Goal: Unclear

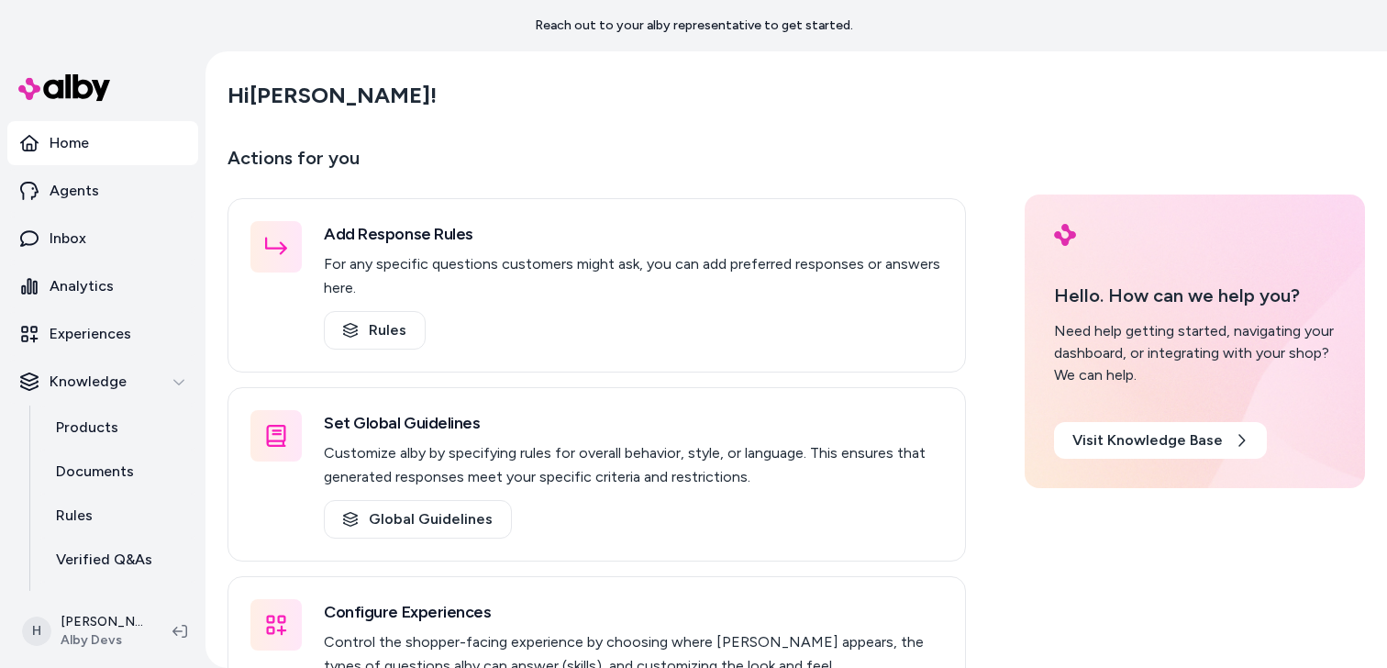
click at [674, 157] on p "Actions for you" at bounding box center [597, 165] width 739 height 44
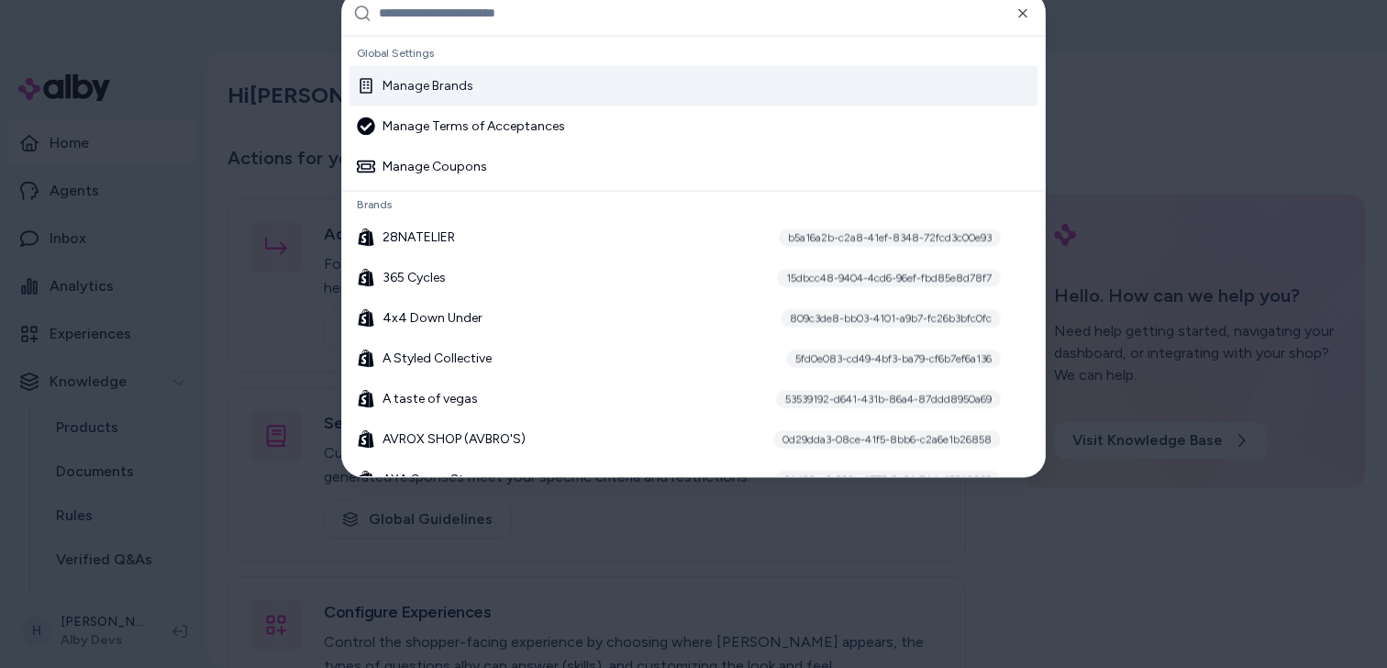
type input "**********"
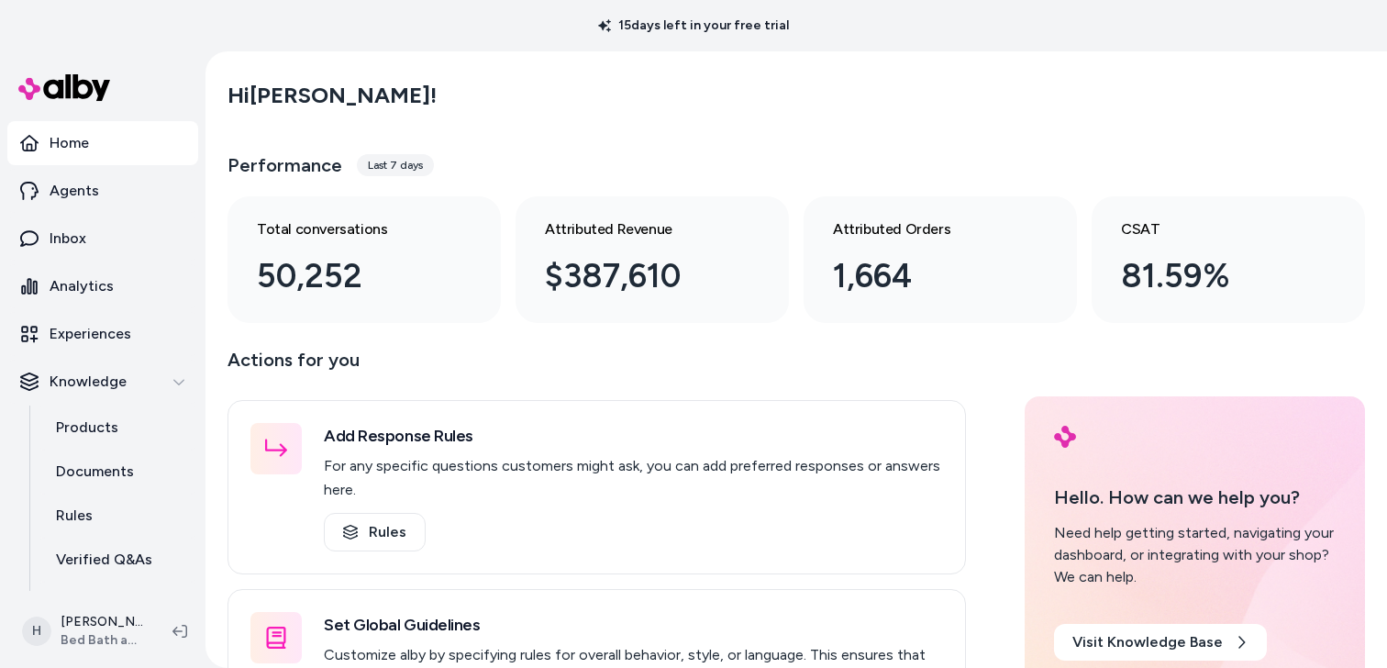
click at [859, 86] on div "Hi Henrique !" at bounding box center [797, 95] width 1138 height 51
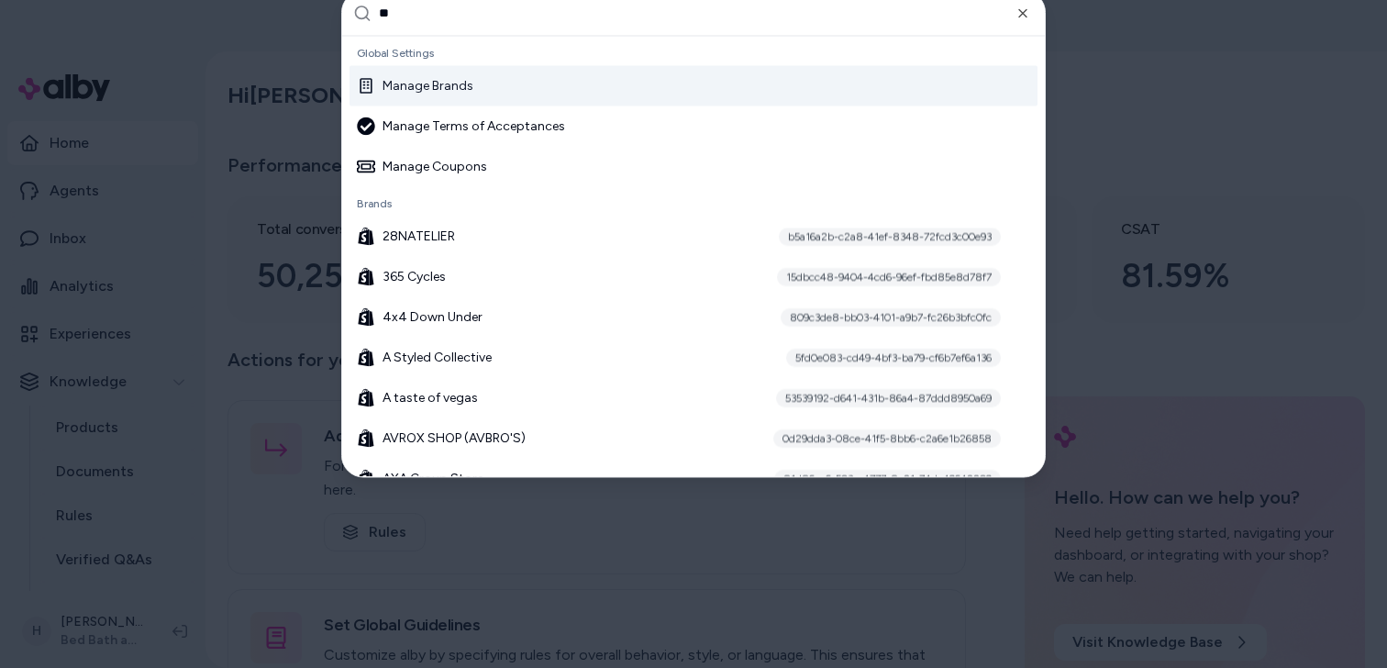
type input "***"
